Goal: Task Accomplishment & Management: Use online tool/utility

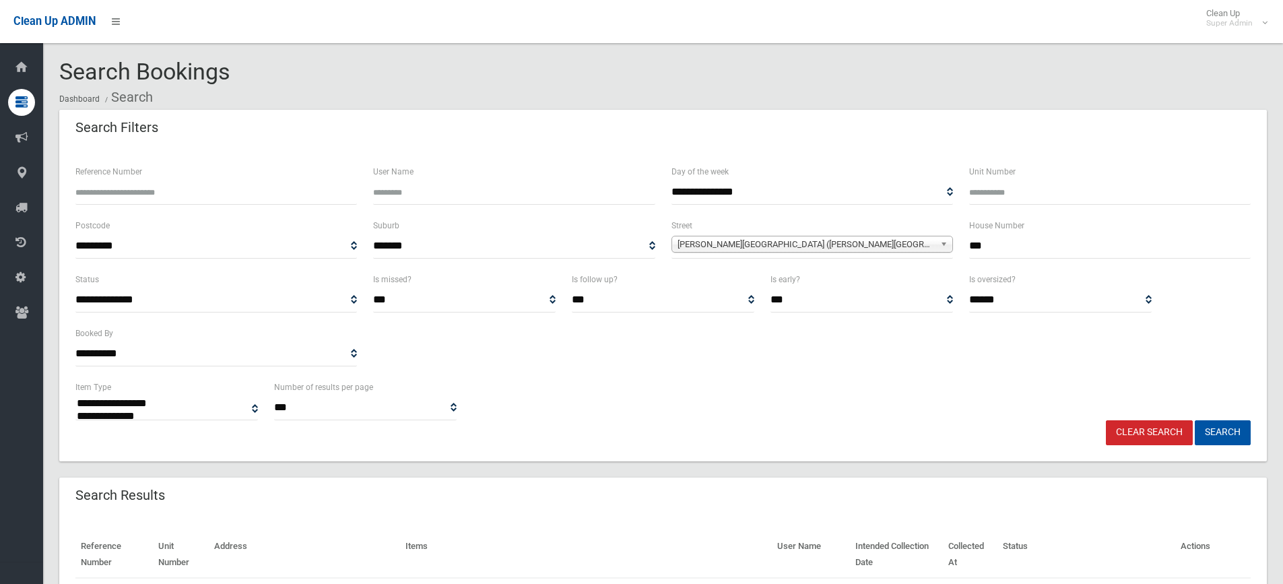
select select
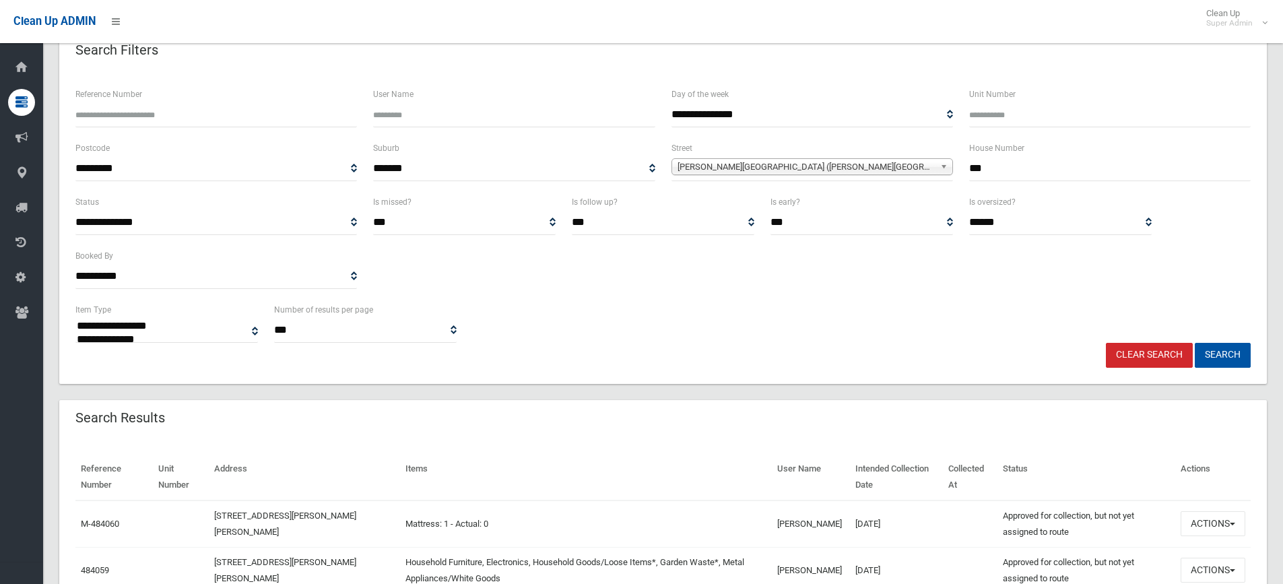
scroll to position [67, 0]
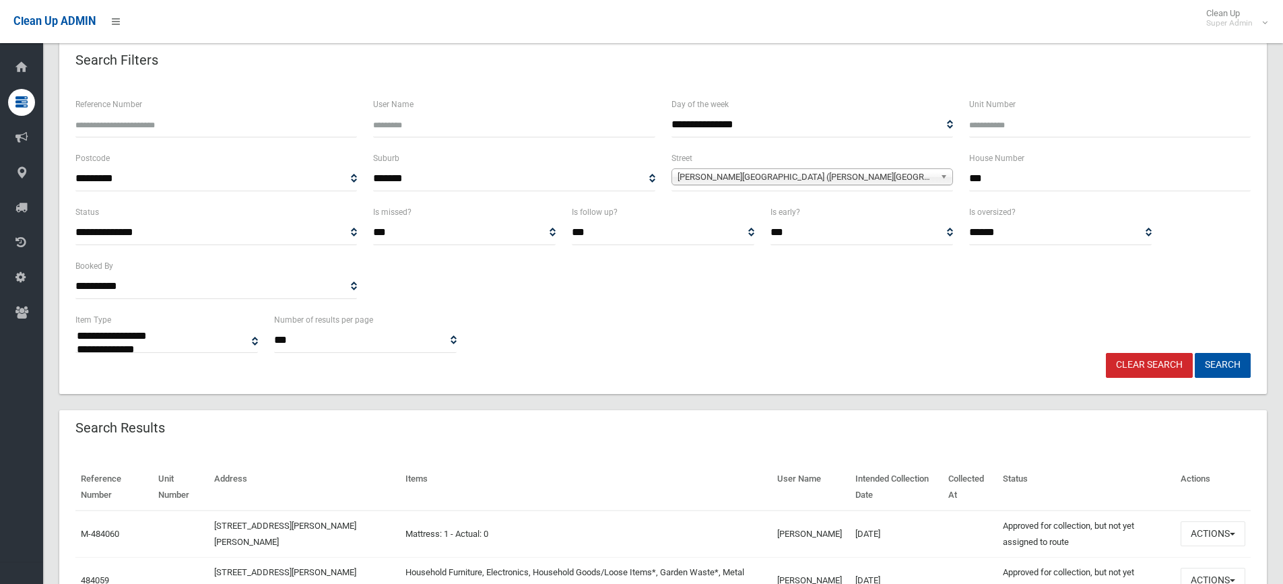
click at [717, 177] on span "Drummond Street (BELMORE 2192)" at bounding box center [806, 177] width 257 height 16
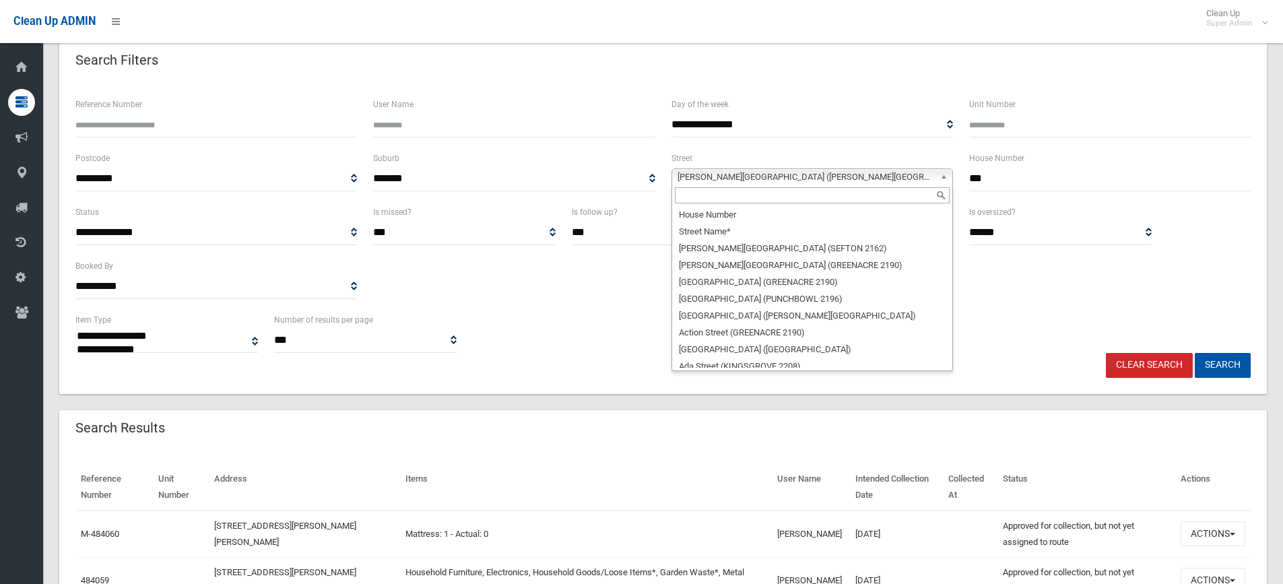
scroll to position [10331, 0]
click at [695, 193] on input "text" at bounding box center [812, 195] width 275 height 16
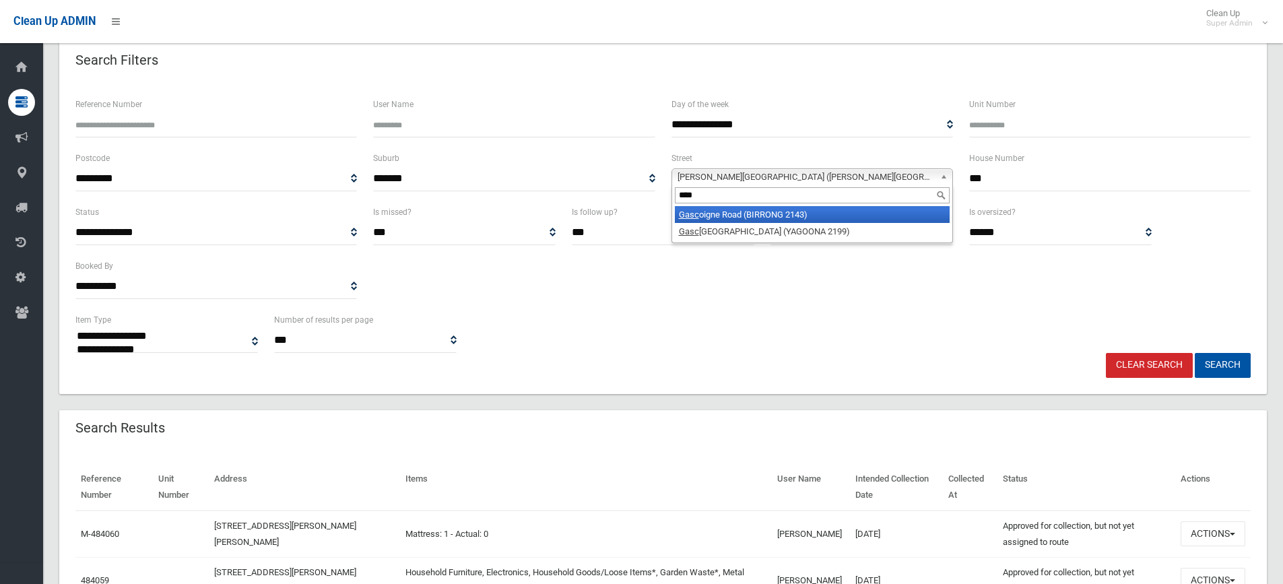
type input "****"
click at [719, 220] on li "Gasc oigne Road (BIRRONG 2143)" at bounding box center [812, 214] width 275 height 17
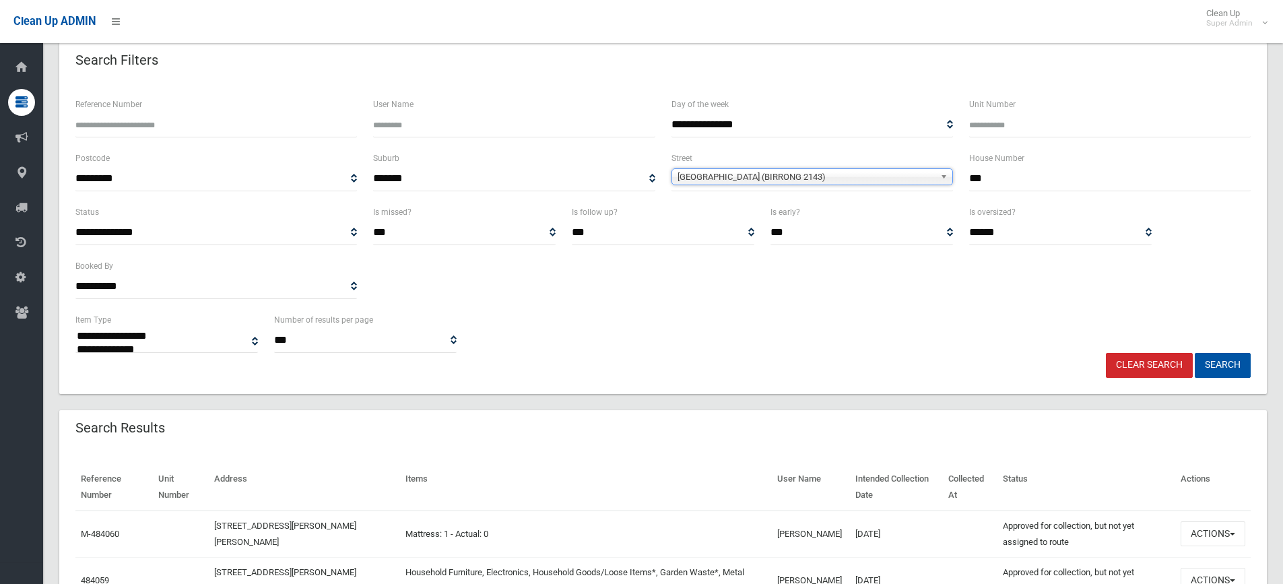
click at [1021, 176] on input "***" at bounding box center [1110, 178] width 282 height 25
type input "*"
type input "**"
click at [1243, 365] on button "Search" at bounding box center [1223, 365] width 56 height 25
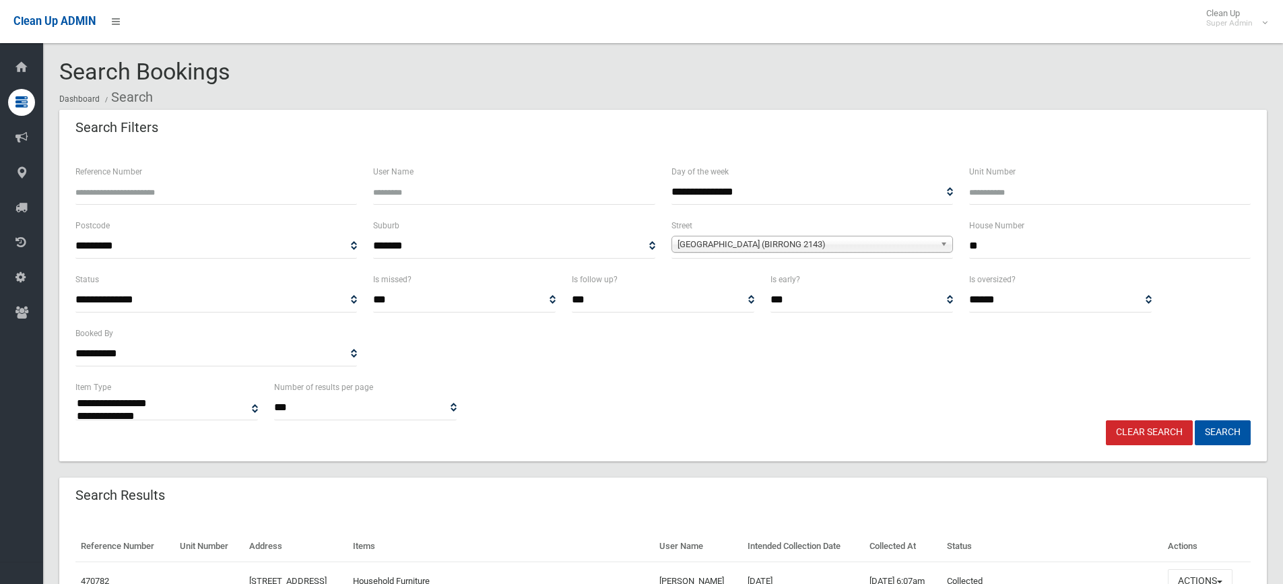
select select
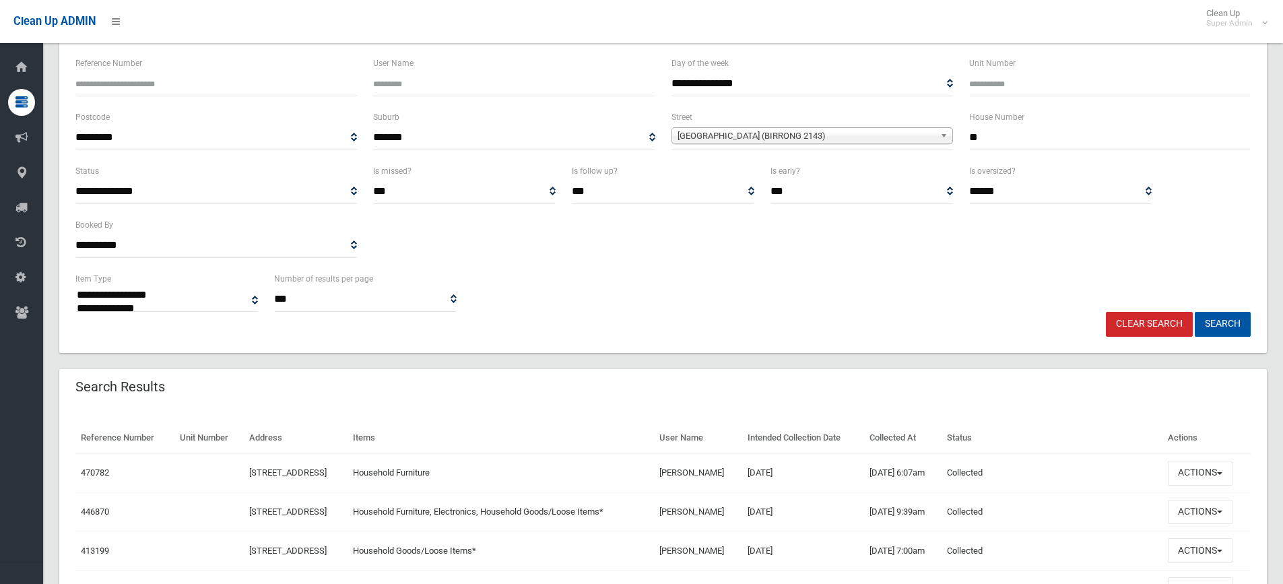
scroll to position [337, 0]
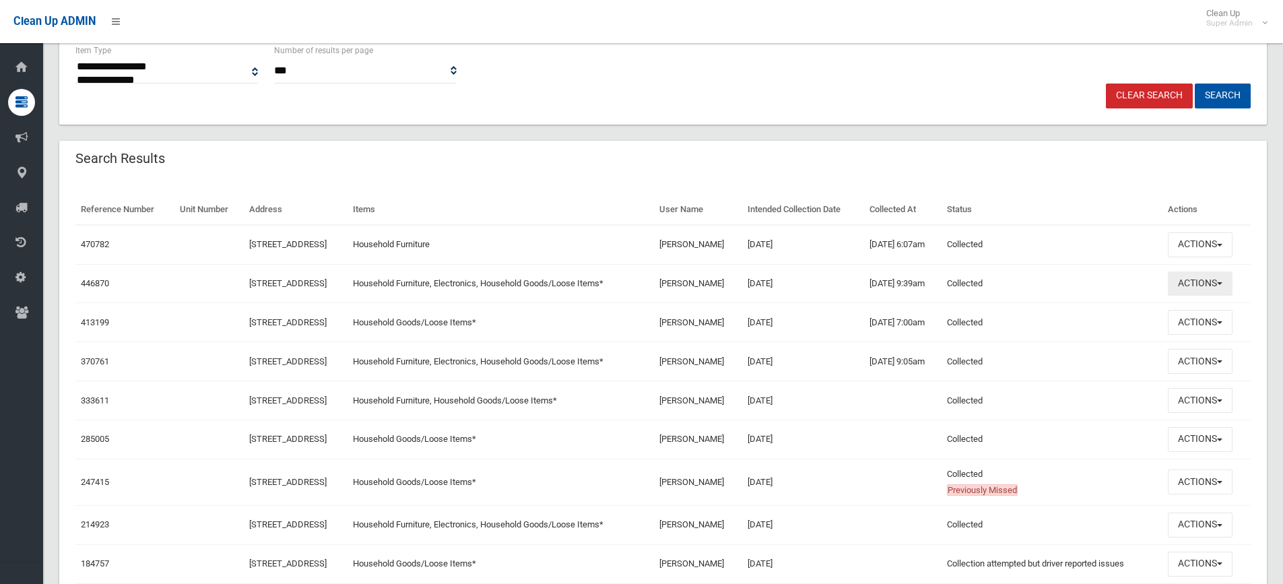
click at [1197, 280] on button "Actions" at bounding box center [1200, 283] width 65 height 25
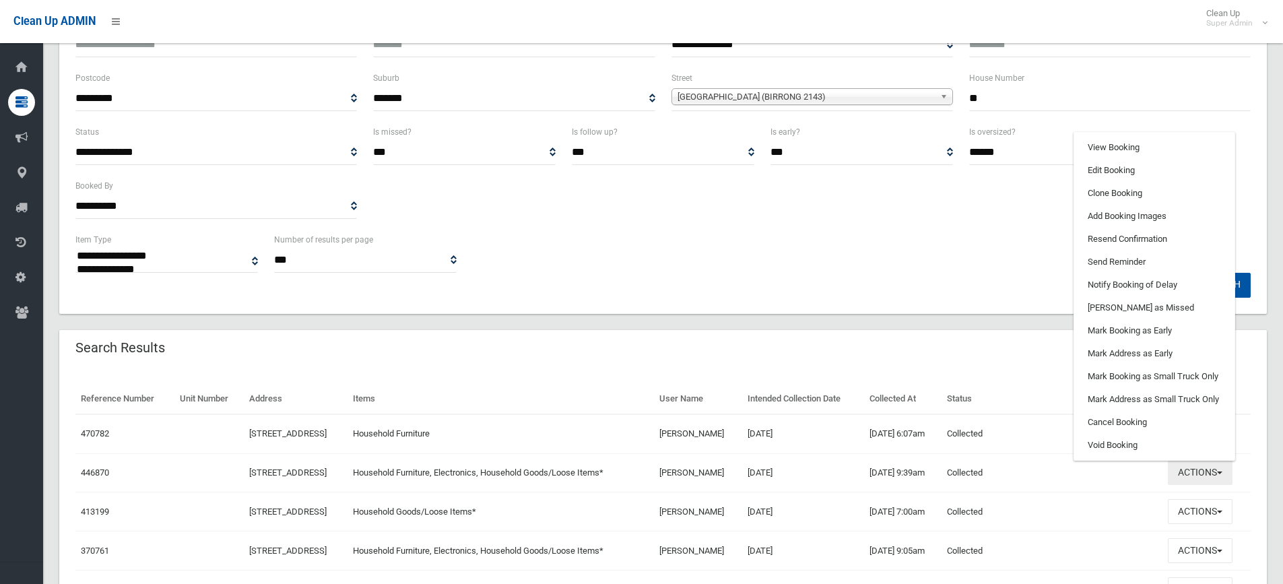
scroll to position [135, 0]
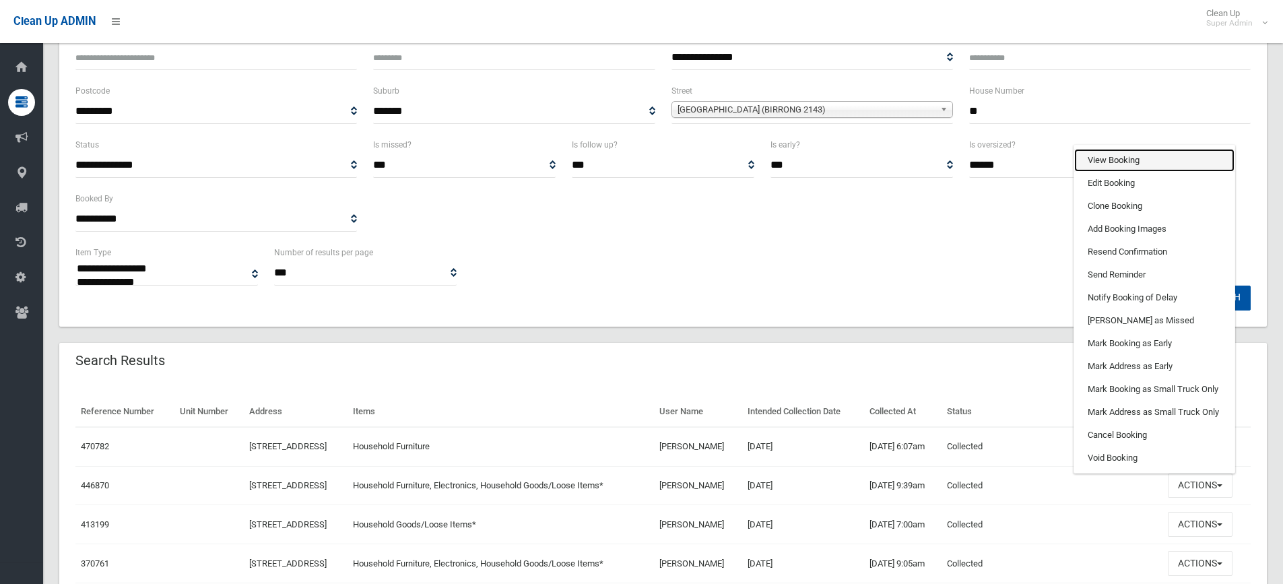
click at [1124, 154] on link "View Booking" at bounding box center [1155, 160] width 160 height 23
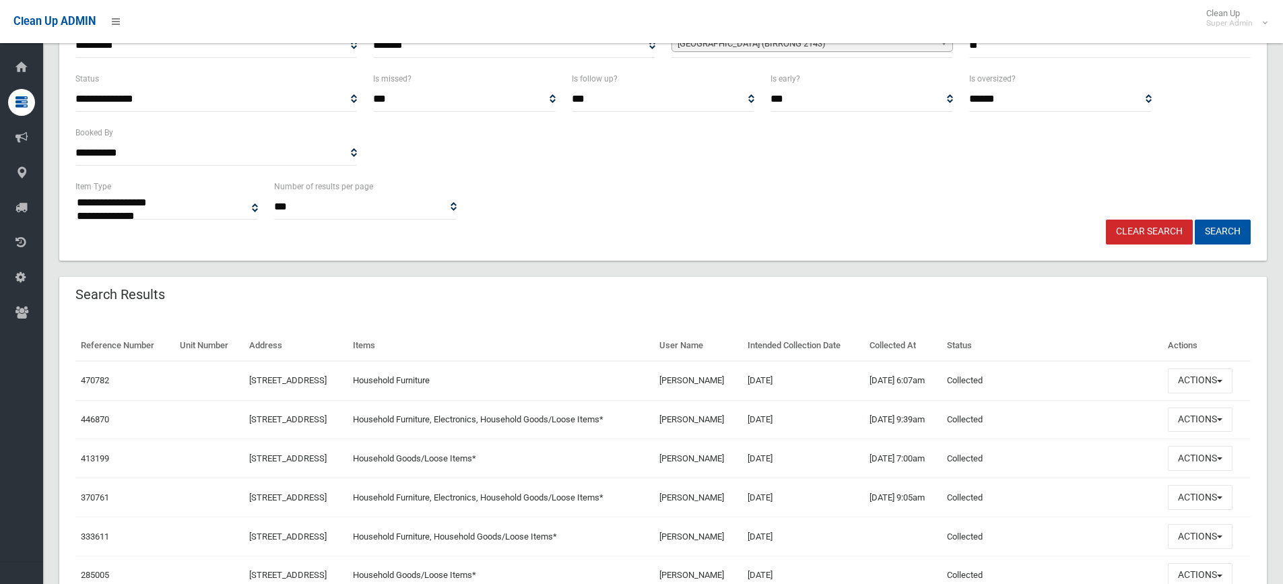
scroll to position [404, 0]
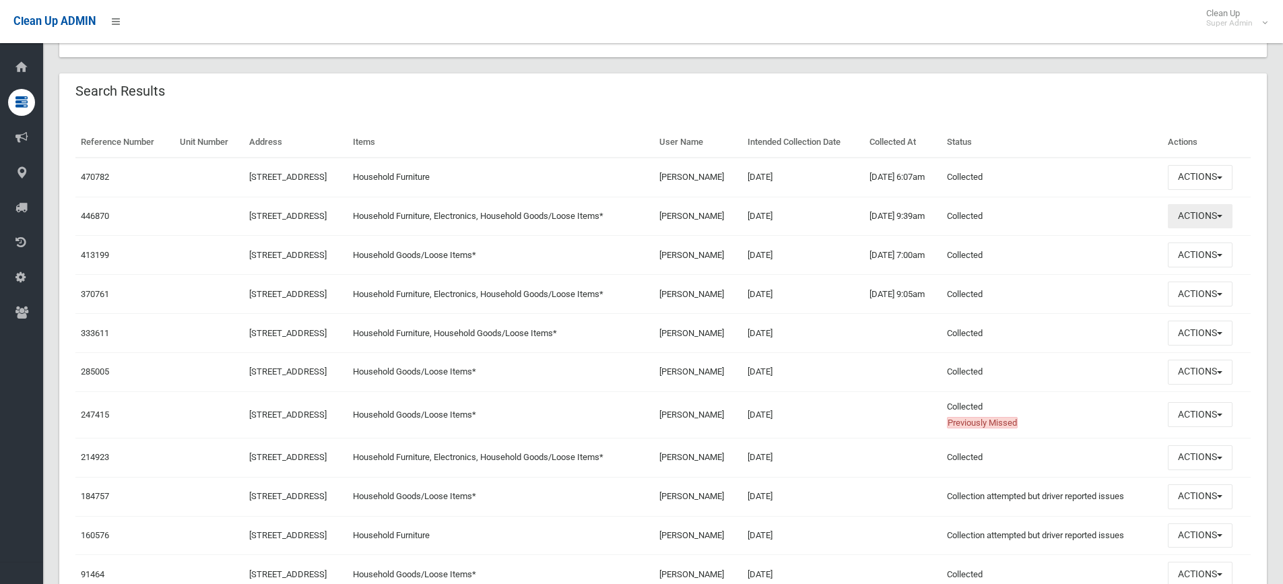
click at [1190, 220] on button "Actions" at bounding box center [1200, 216] width 65 height 25
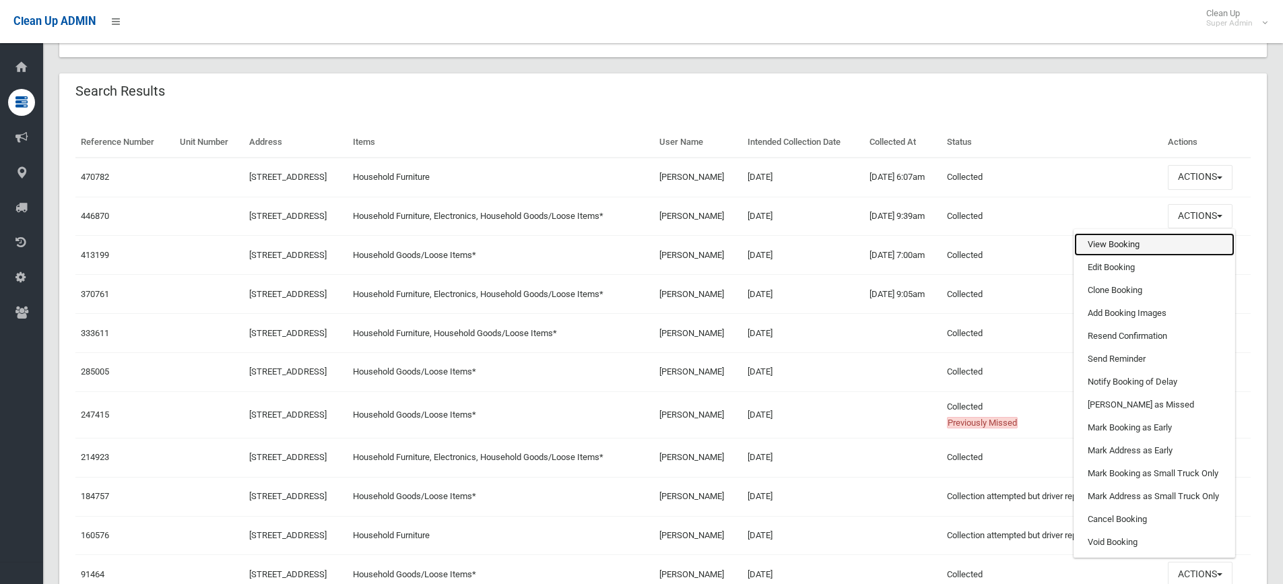
click at [1116, 240] on link "View Booking" at bounding box center [1155, 244] width 160 height 23
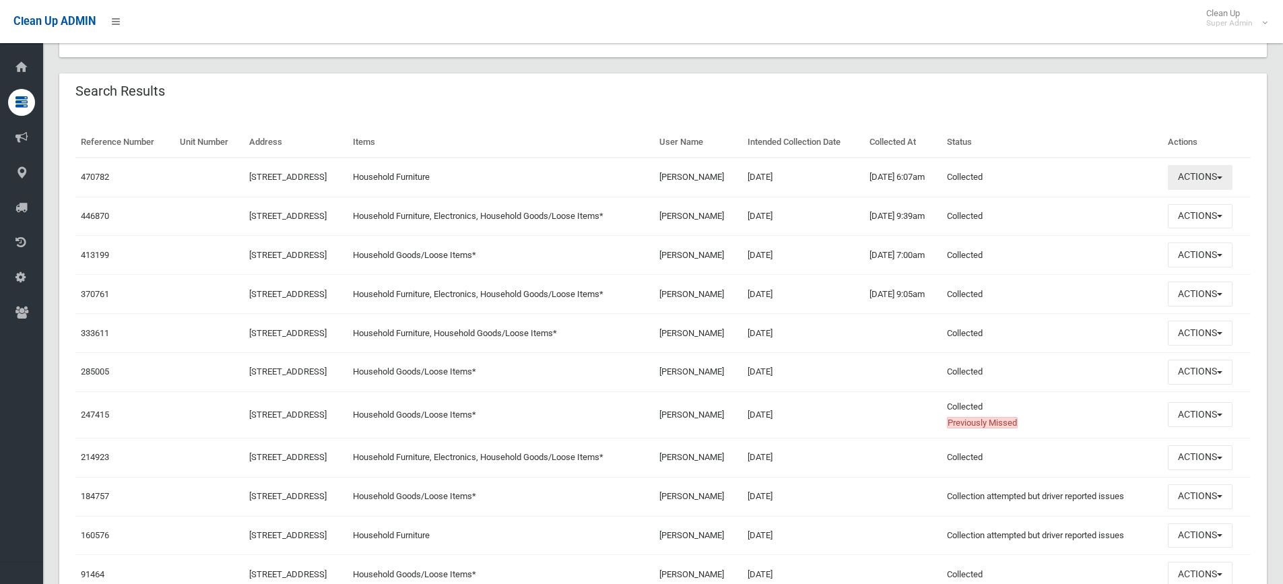
click at [1192, 173] on button "Actions" at bounding box center [1200, 177] width 65 height 25
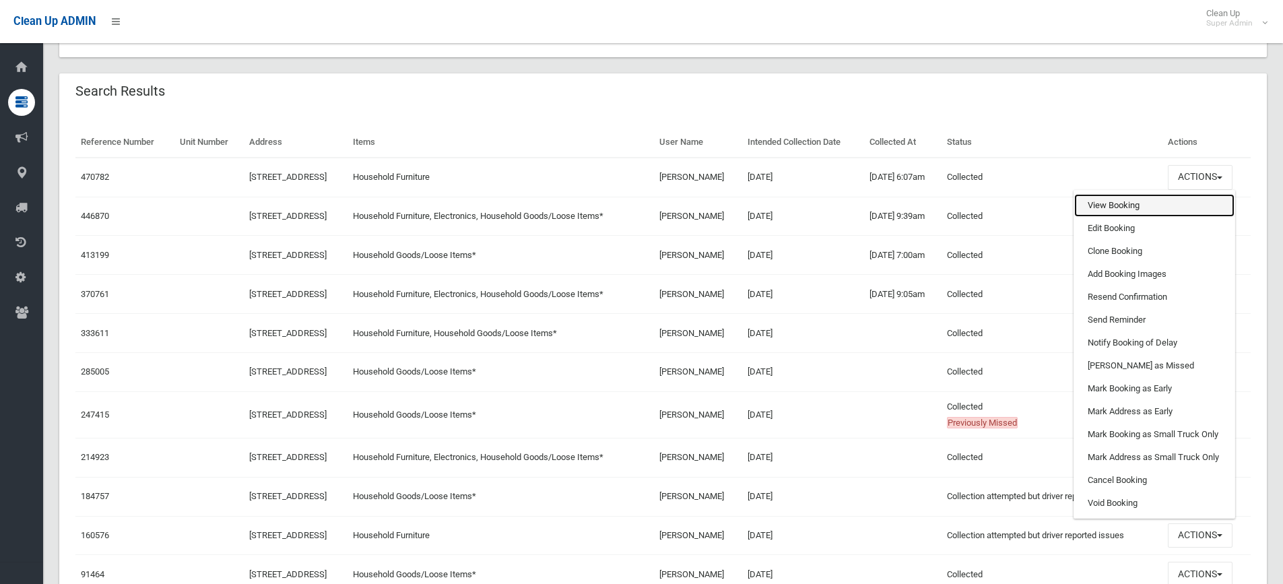
click at [1134, 203] on link "View Booking" at bounding box center [1155, 205] width 160 height 23
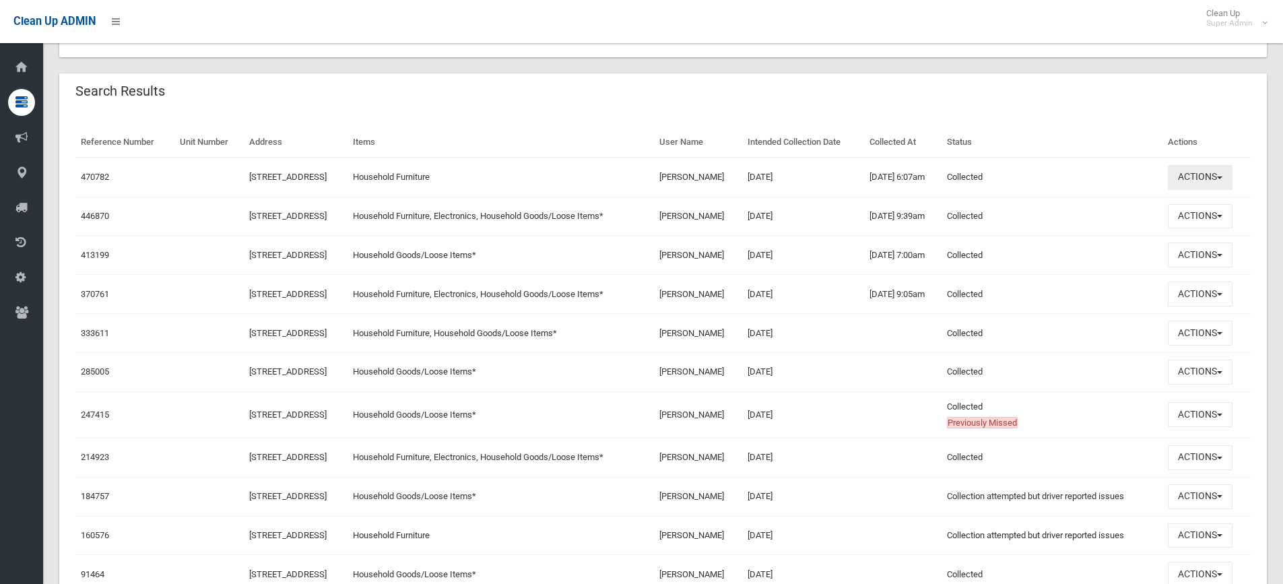
click at [1196, 183] on button "Actions" at bounding box center [1200, 177] width 65 height 25
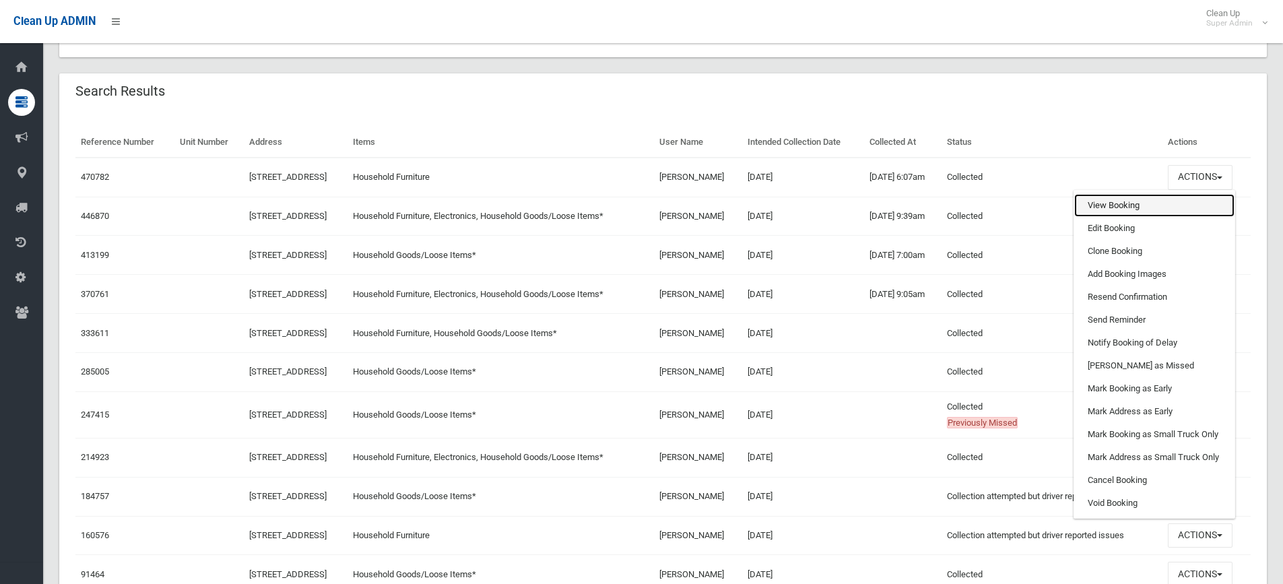
click at [1143, 208] on link "View Booking" at bounding box center [1155, 205] width 160 height 23
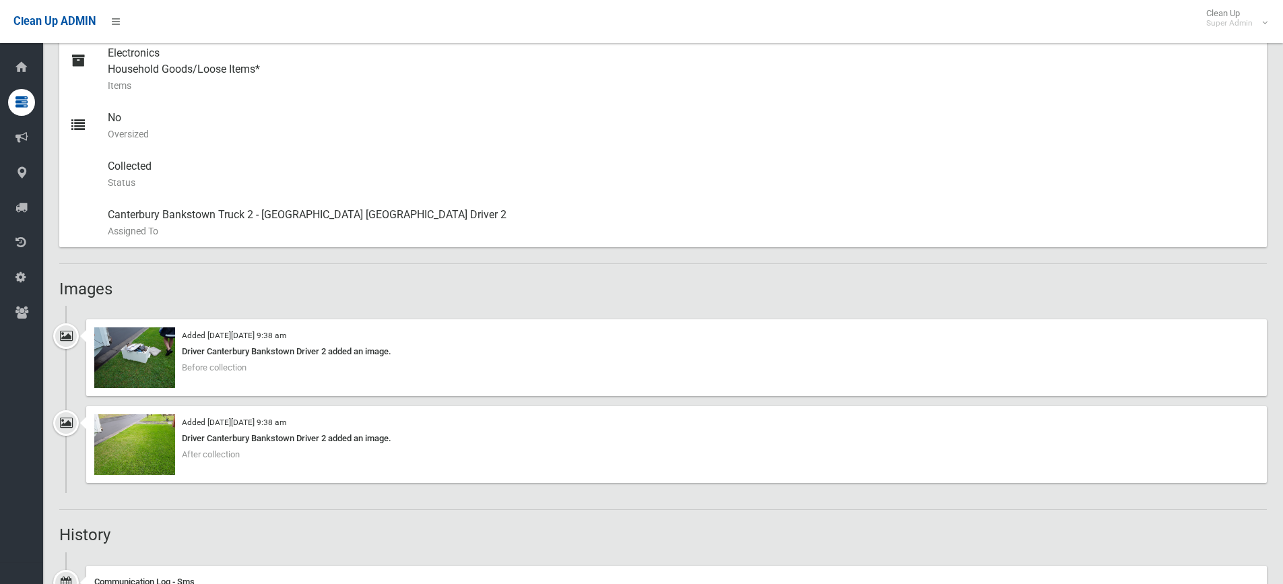
scroll to position [674, 0]
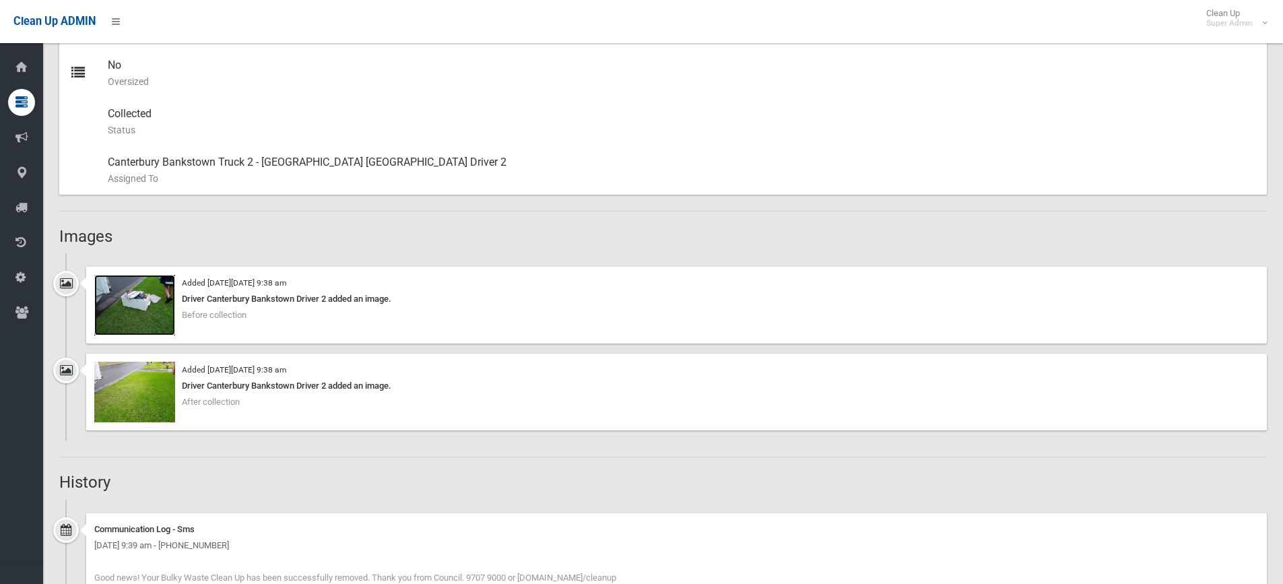
click at [116, 307] on img at bounding box center [134, 305] width 81 height 61
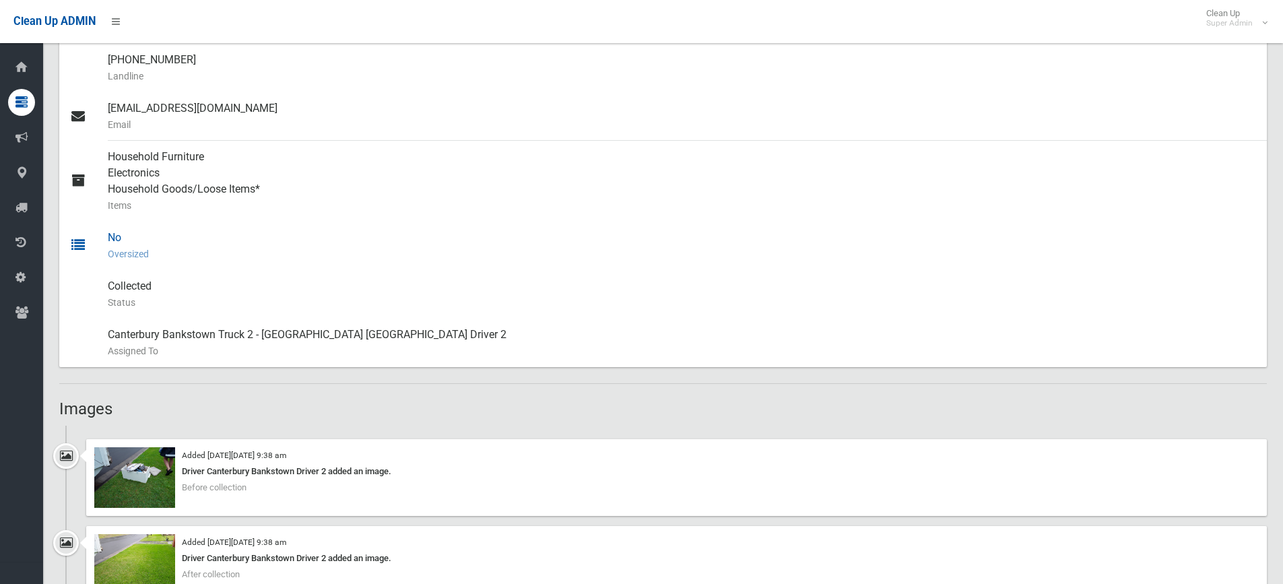
scroll to position [606, 0]
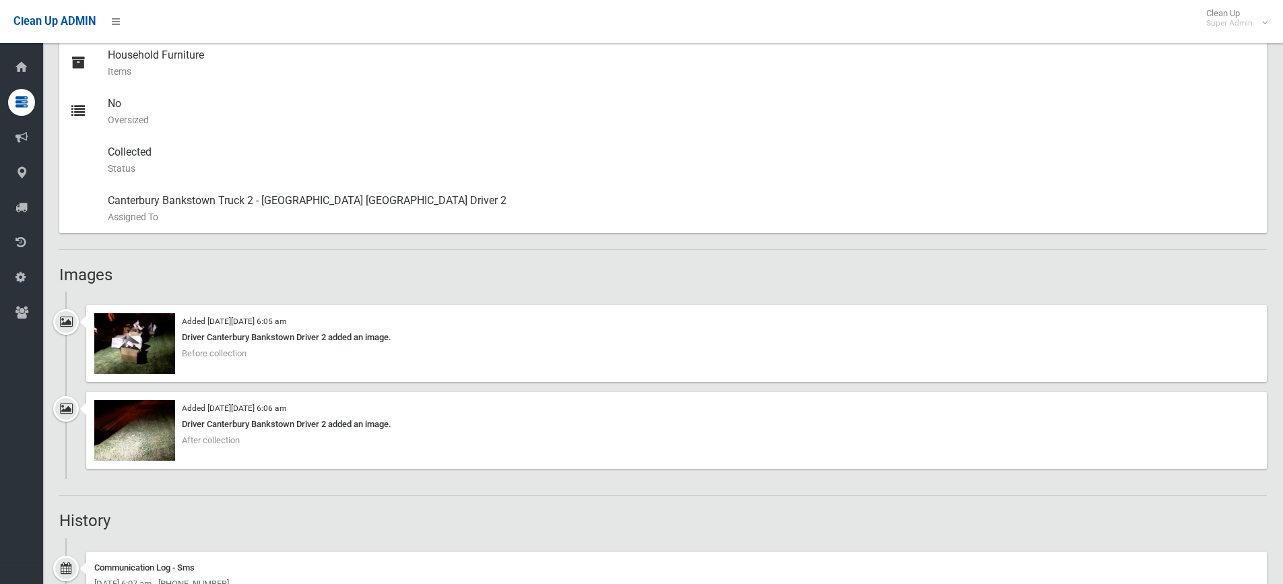
scroll to position [606, 0]
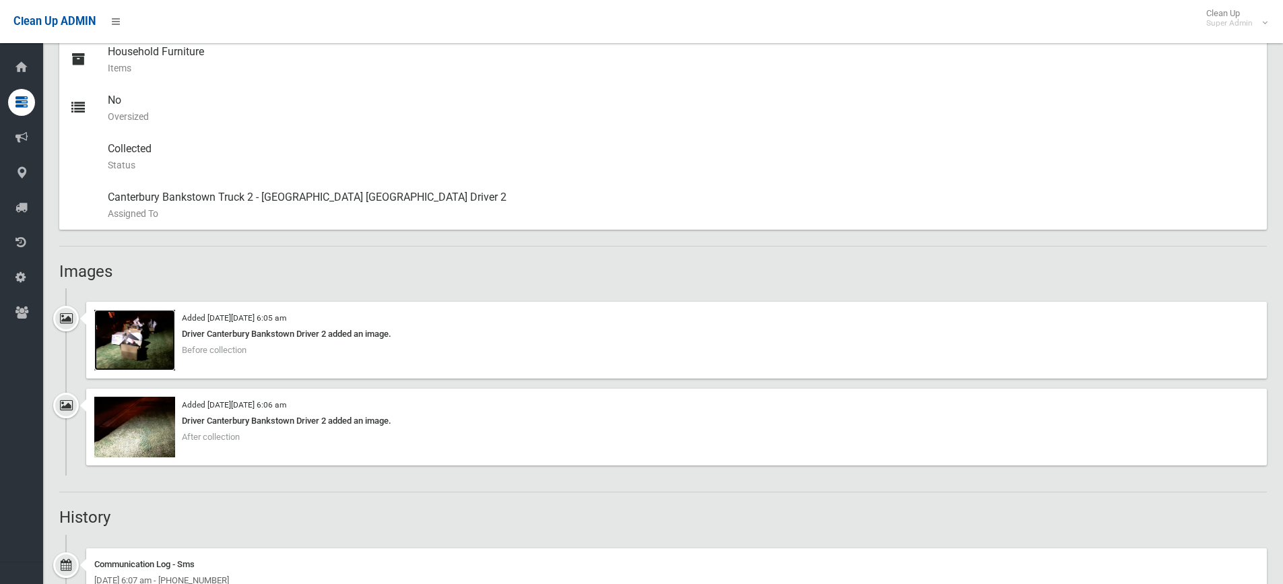
click at [172, 347] on img at bounding box center [134, 340] width 81 height 61
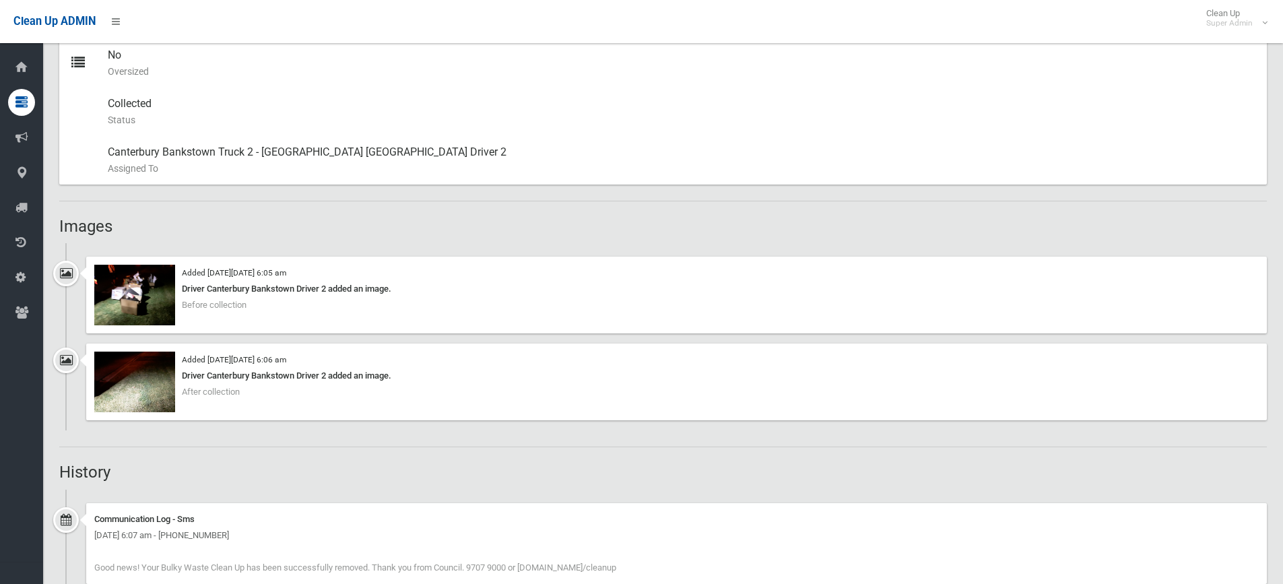
scroll to position [674, 0]
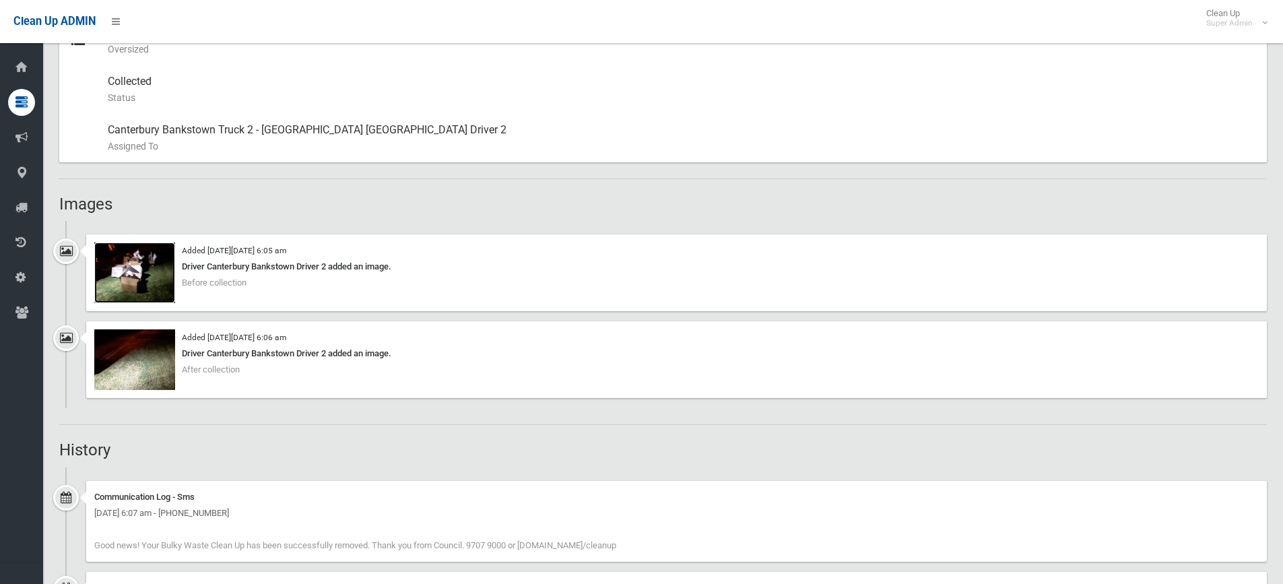
click at [129, 269] on img at bounding box center [134, 273] width 81 height 61
click at [156, 269] on img at bounding box center [134, 273] width 81 height 61
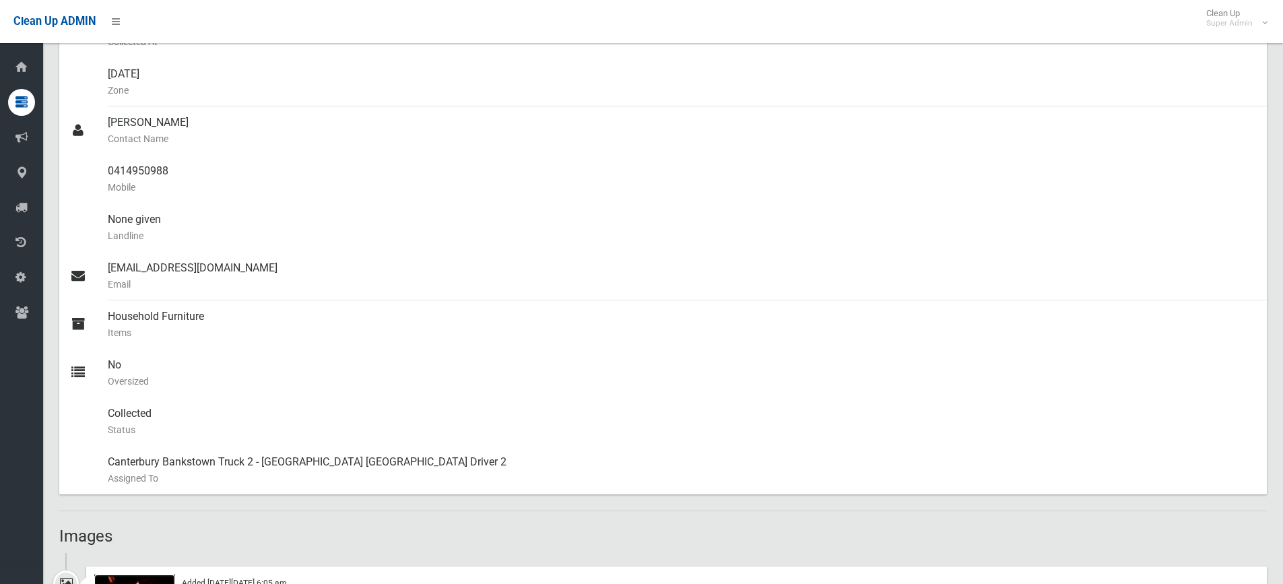
scroll to position [135, 0]
